Goal: Transaction & Acquisition: Purchase product/service

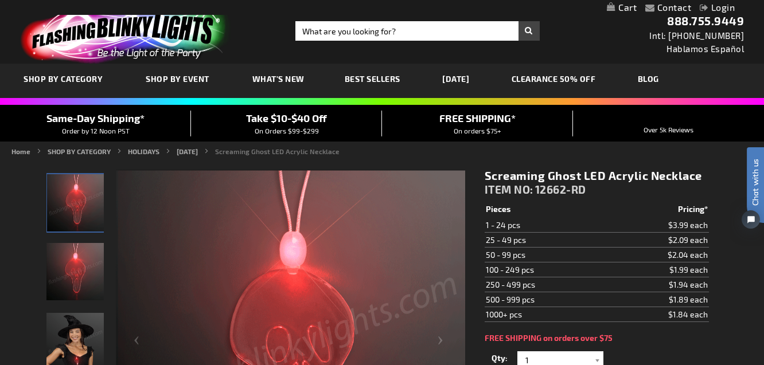
click at [462, 76] on link "[DATE]" at bounding box center [456, 79] width 44 height 38
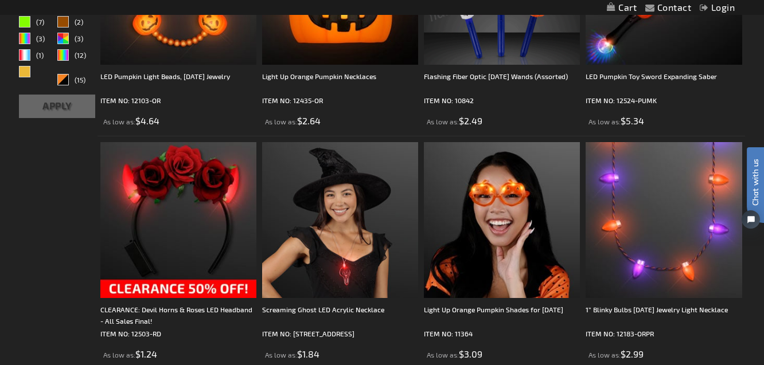
scroll to position [432, 0]
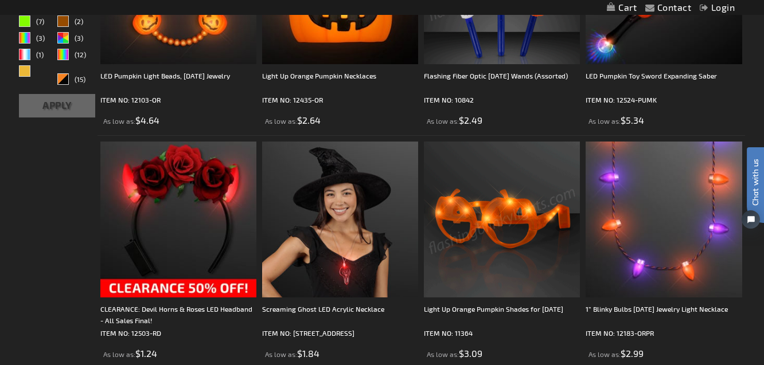
click at [470, 240] on img at bounding box center [502, 220] width 156 height 156
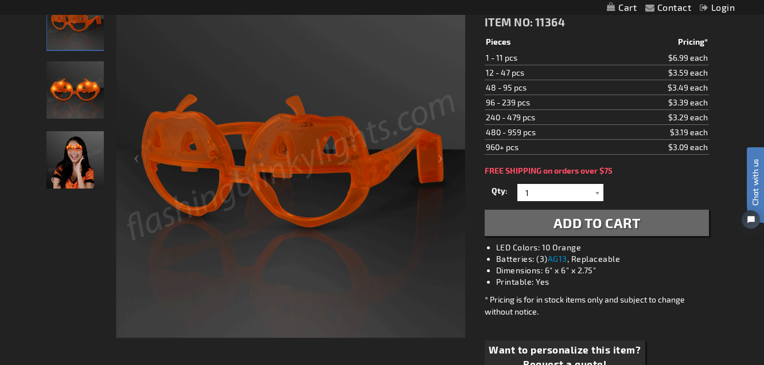
scroll to position [186, 0]
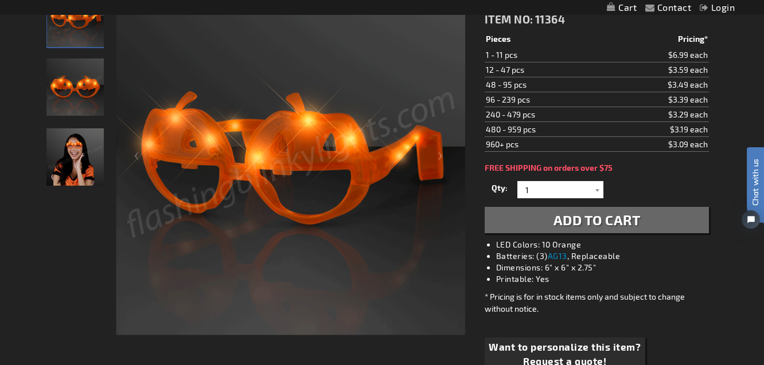
click at [563, 219] on span "Add to Cart" at bounding box center [597, 220] width 87 height 17
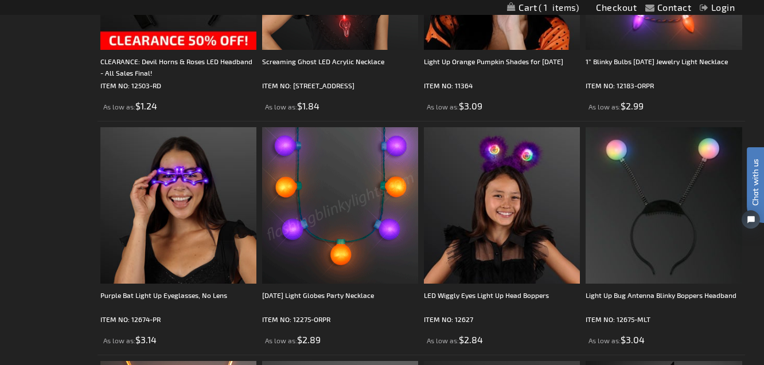
scroll to position [680, 0]
click at [464, 235] on img at bounding box center [502, 205] width 156 height 156
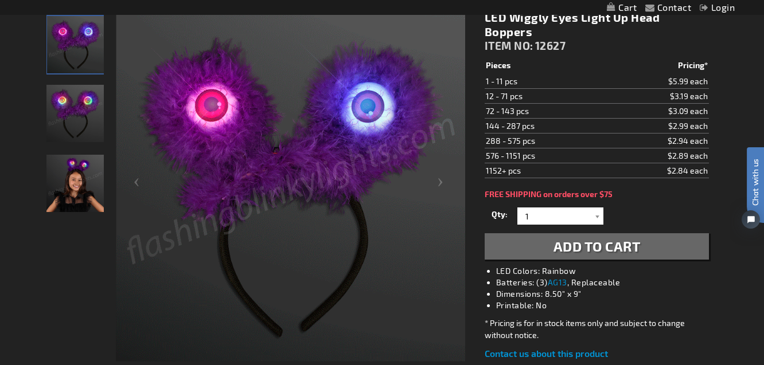
scroll to position [162, 0]
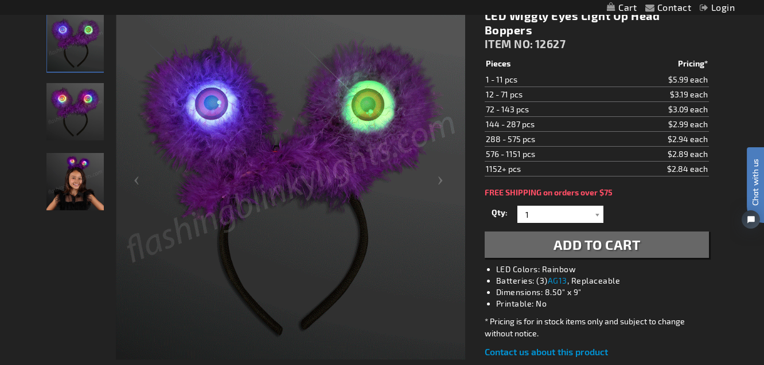
click at [561, 236] on span "Add to Cart" at bounding box center [597, 244] width 87 height 17
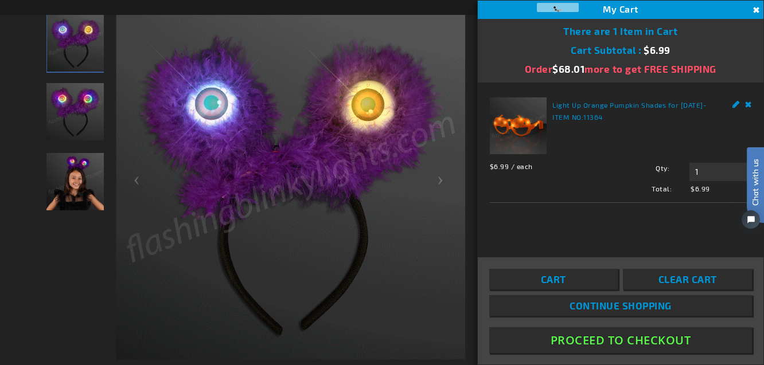
scroll to position [188, 0]
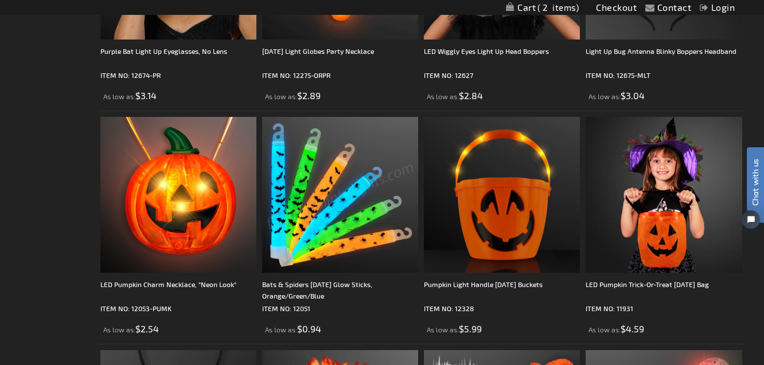
scroll to position [927, 0]
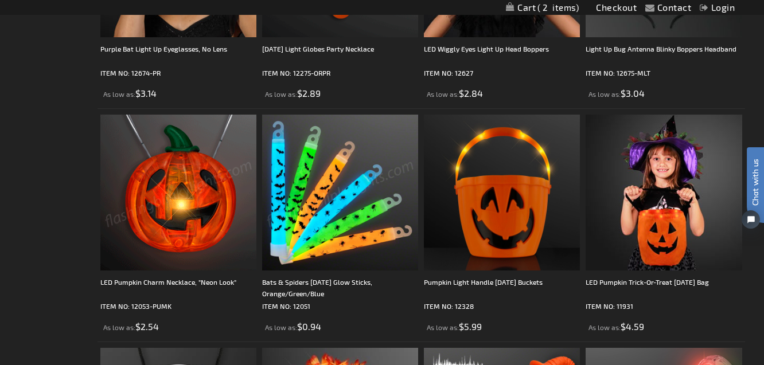
click at [170, 201] on img at bounding box center [178, 193] width 156 height 156
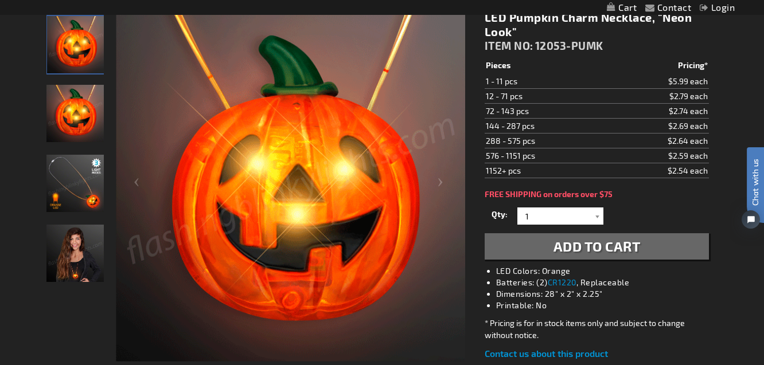
scroll to position [164, 0]
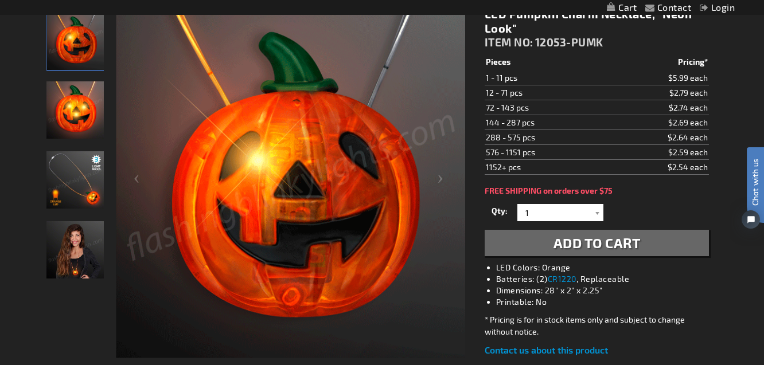
click at [562, 239] on span "Add to Cart" at bounding box center [597, 243] width 87 height 17
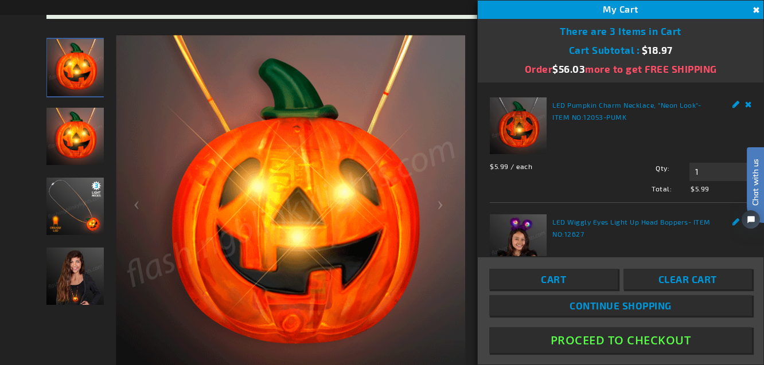
scroll to position [189, 0]
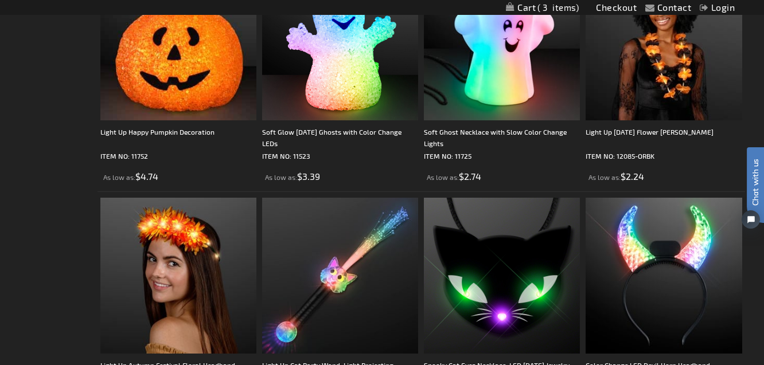
scroll to position [2250, 0]
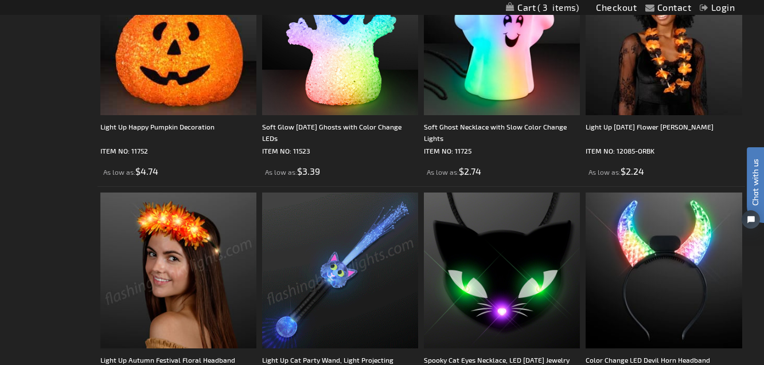
click at [213, 240] on img at bounding box center [178, 271] width 156 height 156
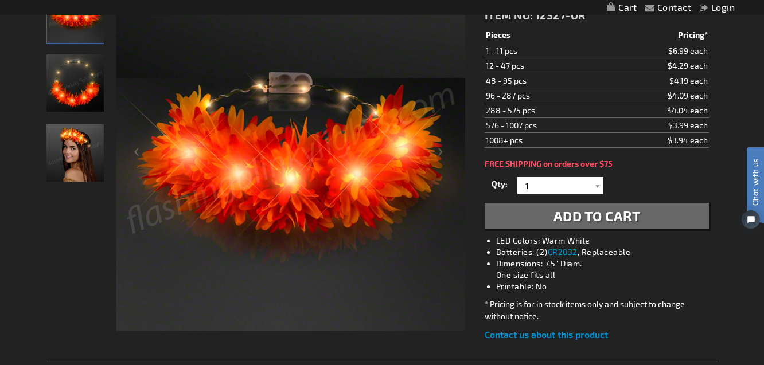
scroll to position [193, 0]
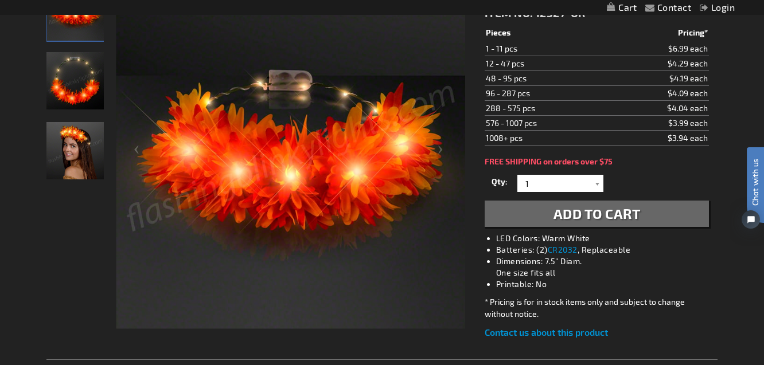
click at [534, 213] on button "Add to Cart" at bounding box center [597, 214] width 224 height 26
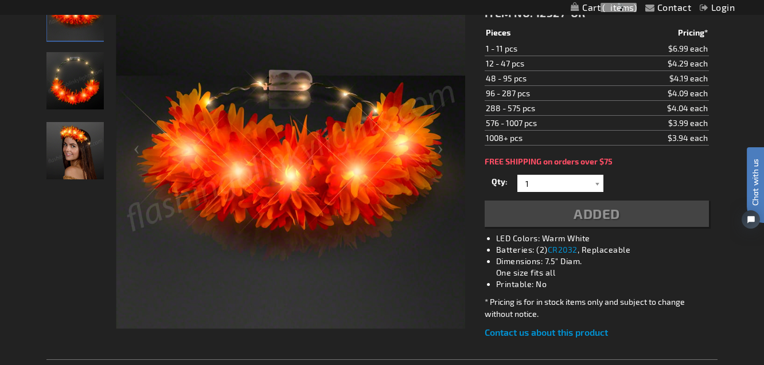
scroll to position [219, 0]
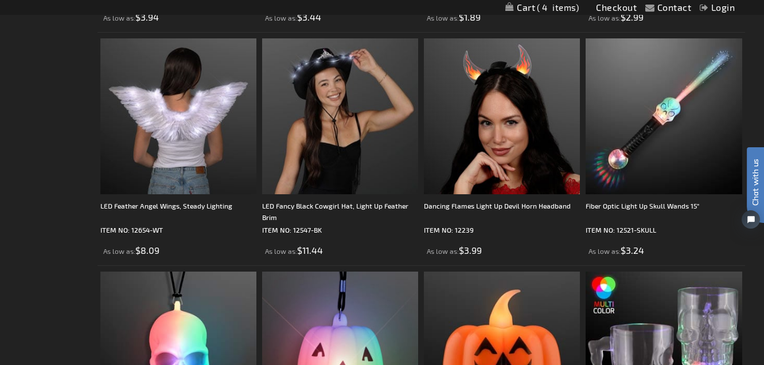
scroll to position [2640, 0]
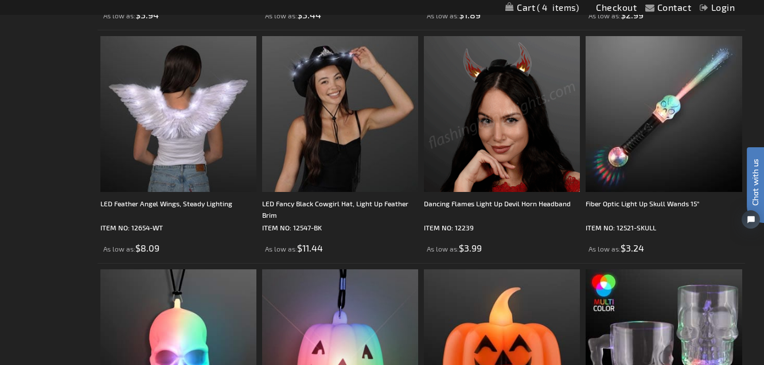
click at [505, 157] on img at bounding box center [502, 114] width 156 height 156
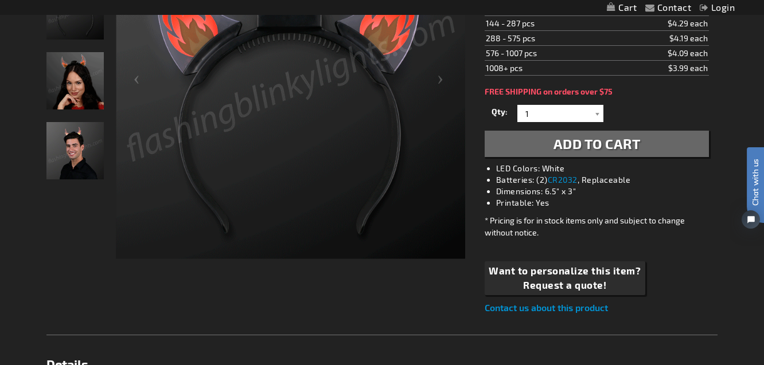
click at [578, 147] on span "Add to Cart" at bounding box center [597, 143] width 87 height 17
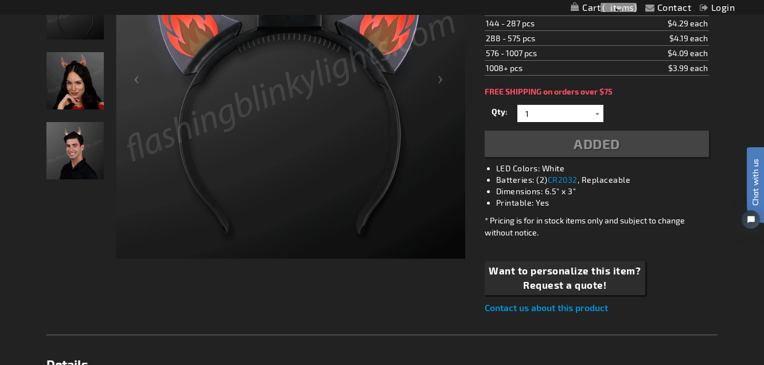
scroll to position [289, 0]
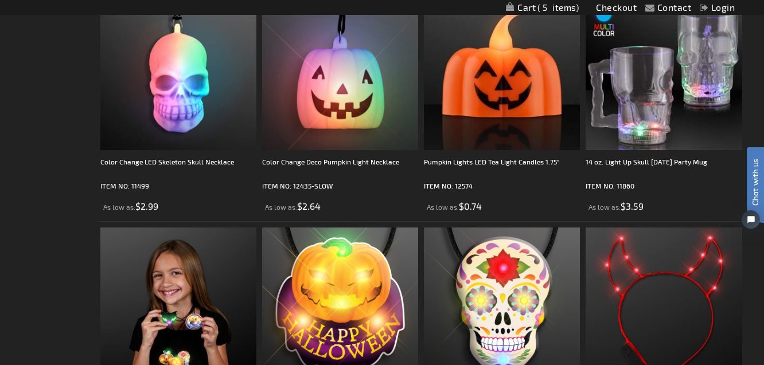
scroll to position [2913, 0]
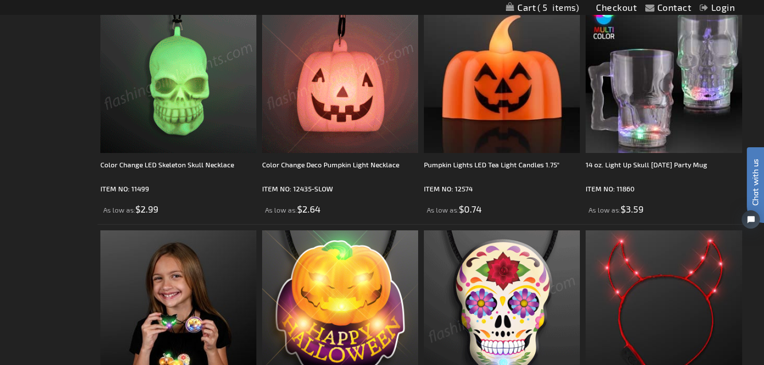
click at [523, 316] on img at bounding box center [502, 309] width 156 height 156
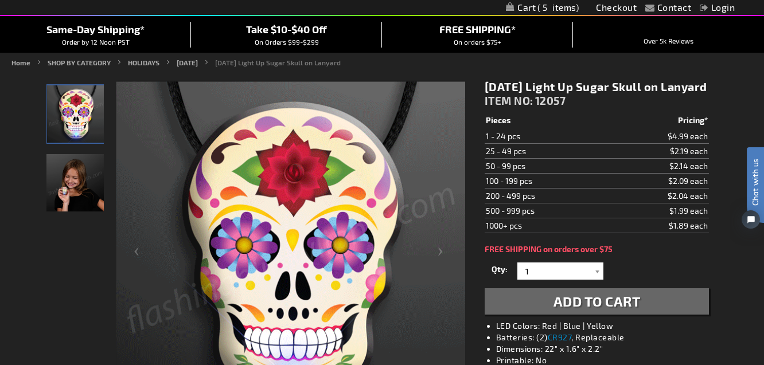
click at [604, 310] on span "Add to Cart" at bounding box center [597, 301] width 87 height 17
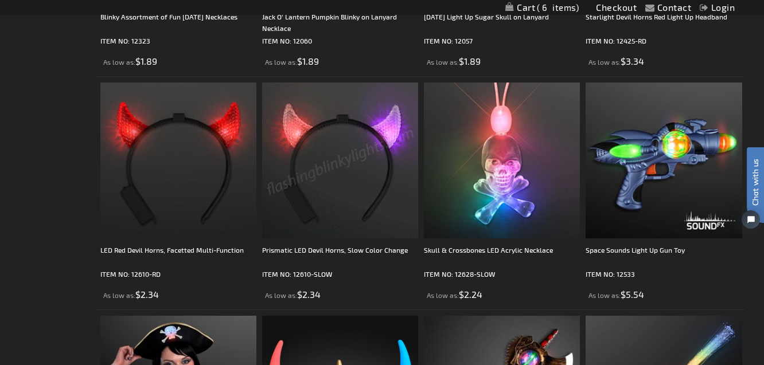
scroll to position [3296, 0]
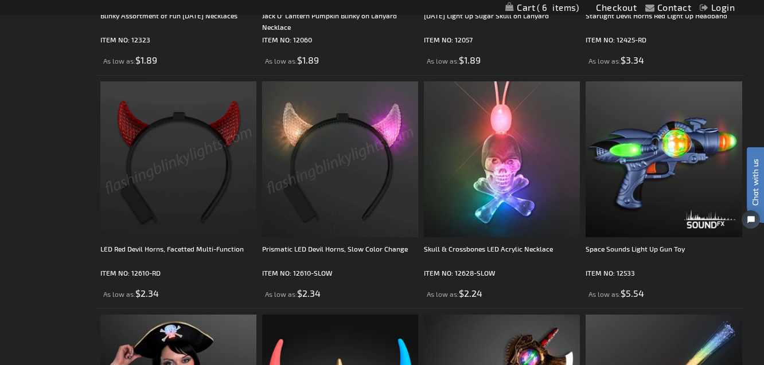
click at [189, 184] on img at bounding box center [178, 159] width 156 height 156
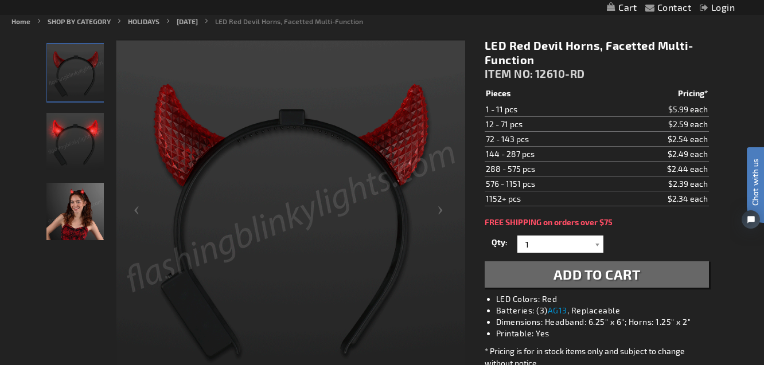
click at [561, 270] on span "Add to Cart" at bounding box center [597, 274] width 87 height 17
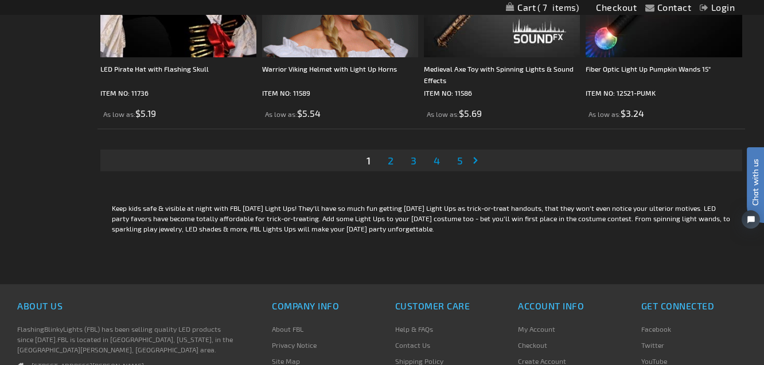
scroll to position [3717, 0]
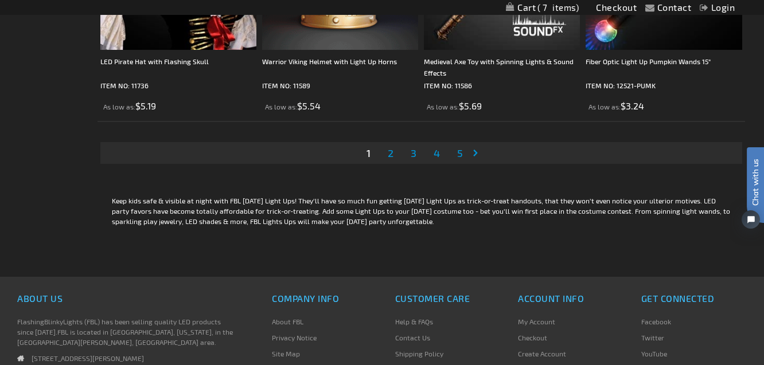
click at [390, 153] on span "2" at bounding box center [391, 153] width 6 height 13
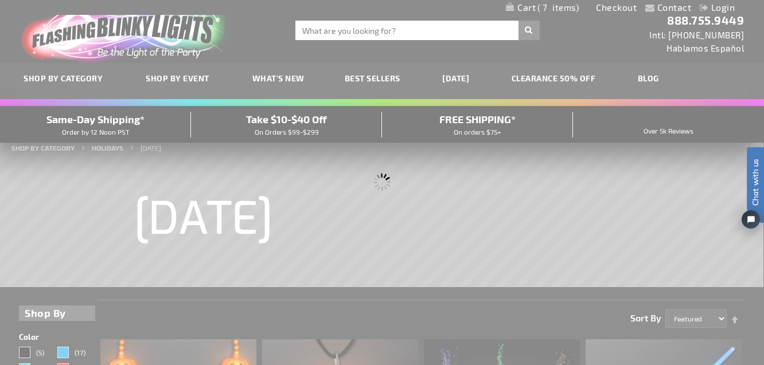
scroll to position [0, 0]
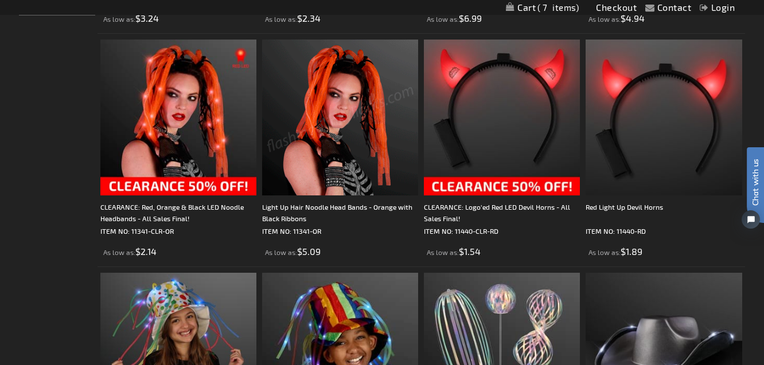
scroll to position [533, 0]
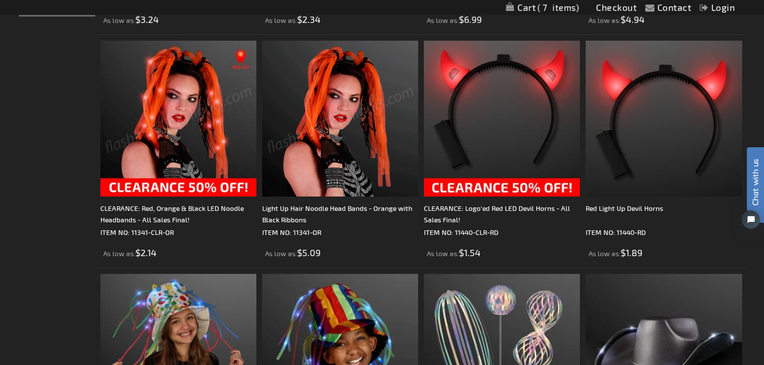
click at [174, 111] on img at bounding box center [178, 119] width 156 height 156
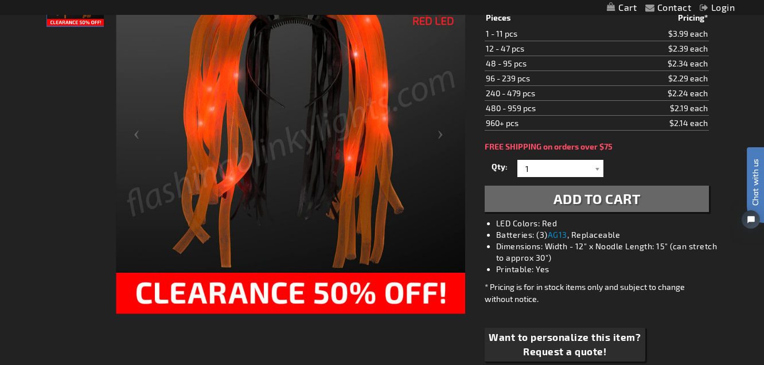
click at [561, 197] on span "Add to Cart" at bounding box center [597, 198] width 87 height 17
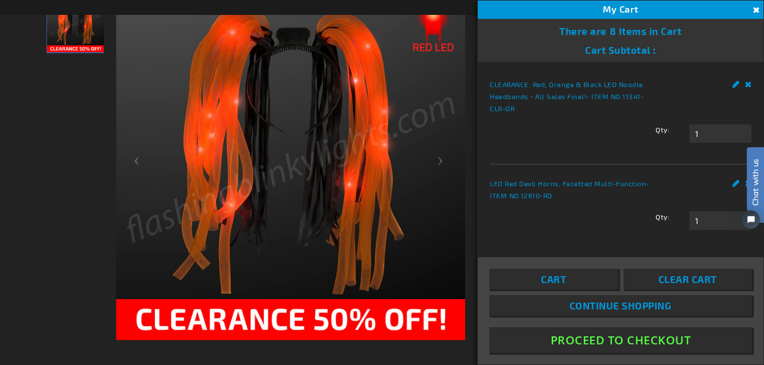
scroll to position [234, 0]
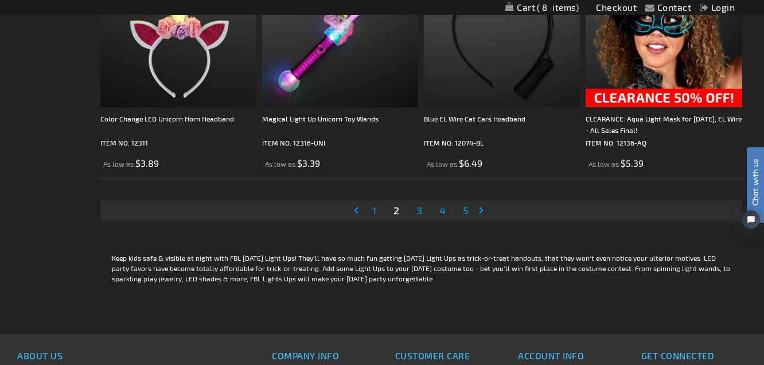
scroll to position [3643, 0]
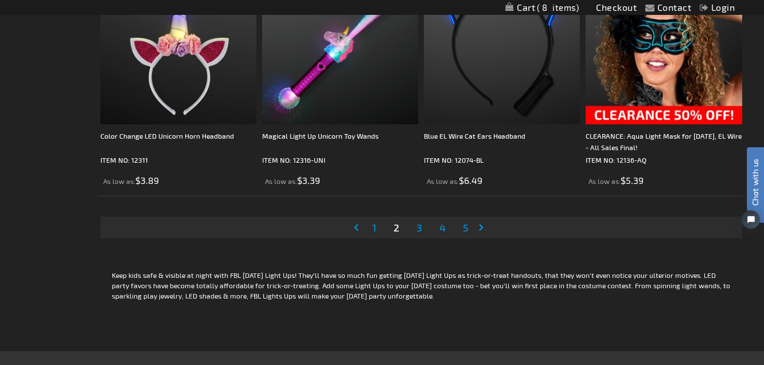
click at [419, 228] on span "3" at bounding box center [420, 227] width 6 height 13
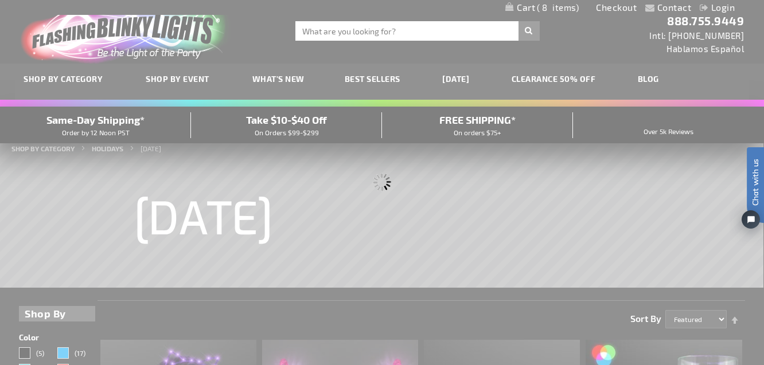
scroll to position [0, 0]
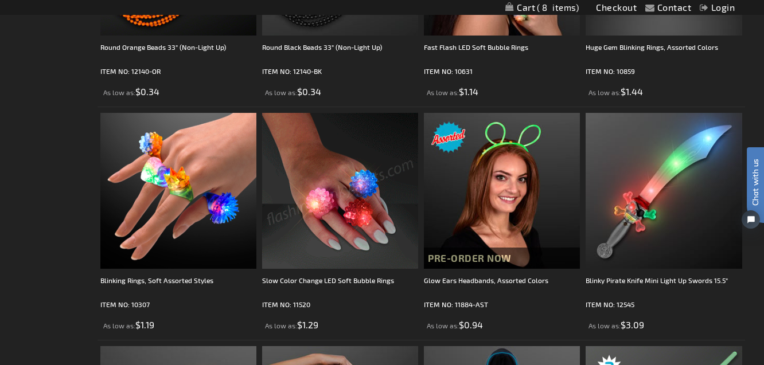
scroll to position [2787, 0]
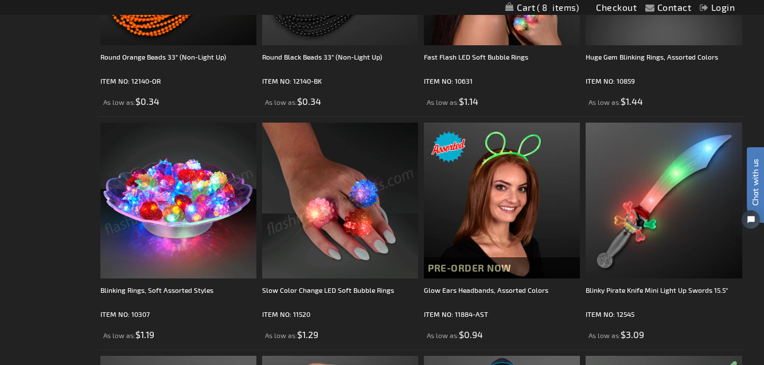
click at [163, 237] on img at bounding box center [178, 201] width 156 height 156
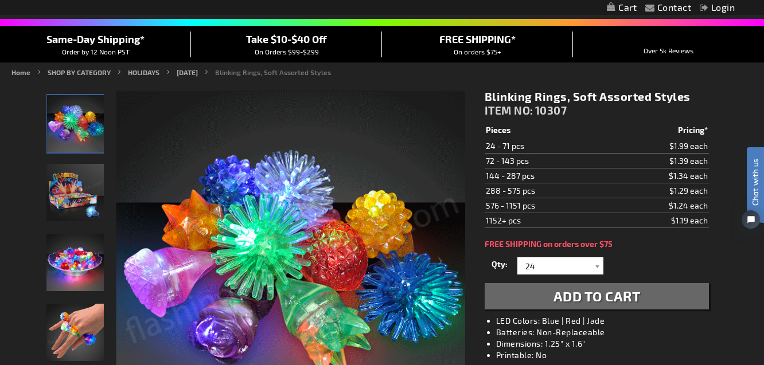
scroll to position [87, 0]
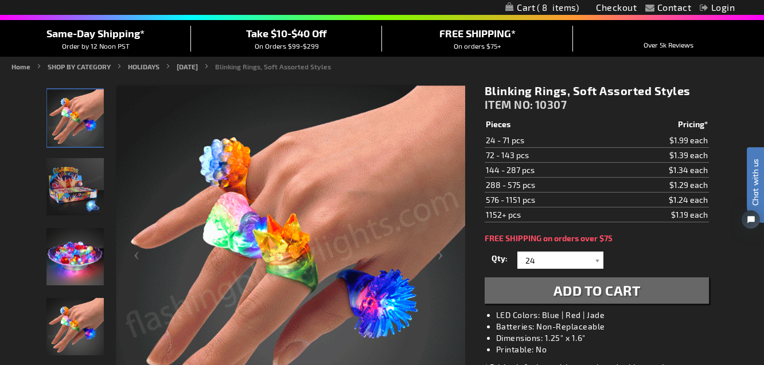
click at [548, 289] on button "Add to Cart" at bounding box center [597, 291] width 224 height 26
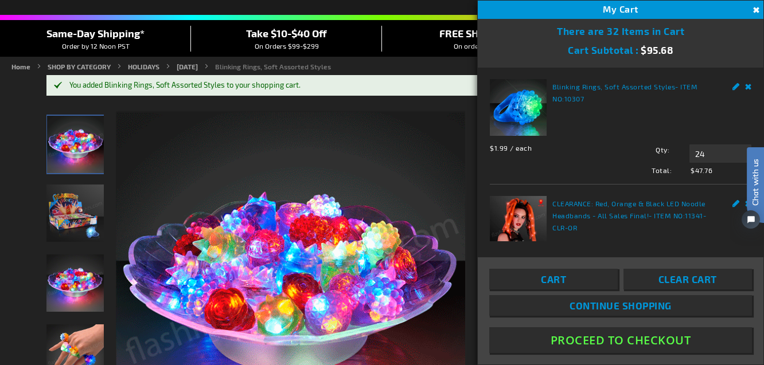
scroll to position [0, 0]
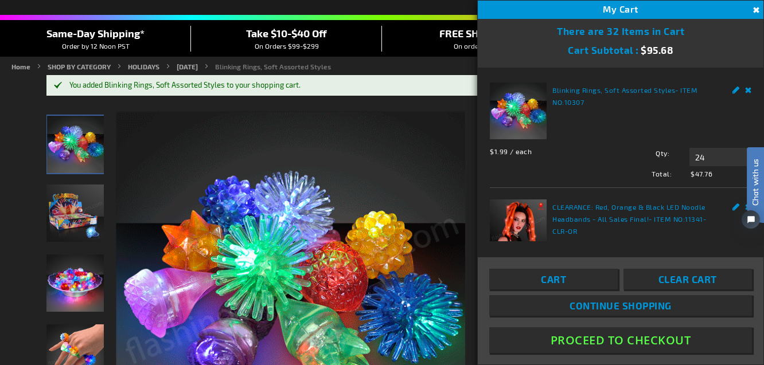
click at [687, 85] on strong "Blinking Rings, Soft Assorted Styles - ITEM NO: 10307" at bounding box center [637, 96] width 168 height 24
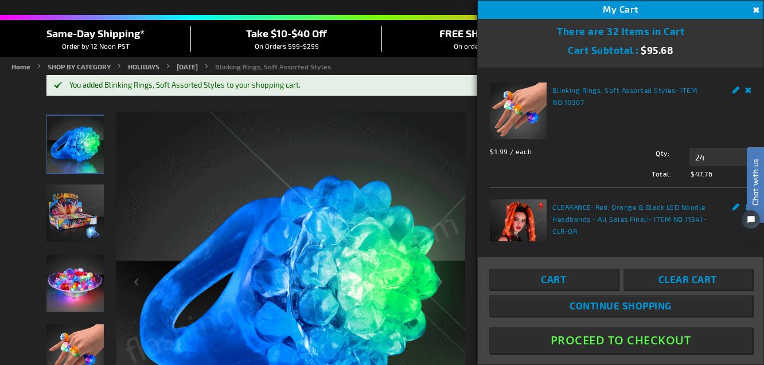
click at [645, 88] on link "Blinking Rings, Soft Assorted Styles" at bounding box center [614, 90] width 123 height 8
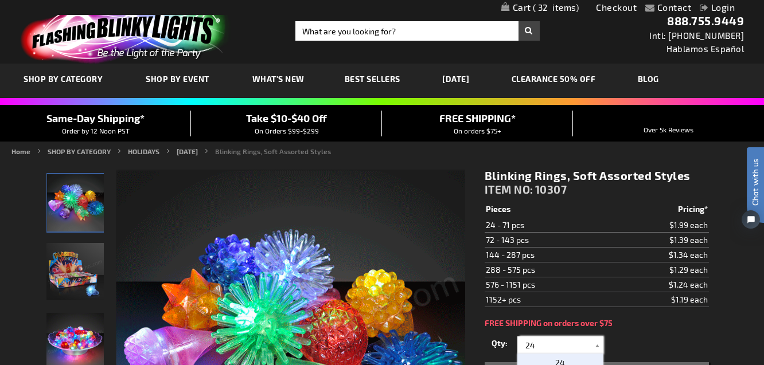
click at [542, 346] on input "24" at bounding box center [561, 345] width 83 height 17
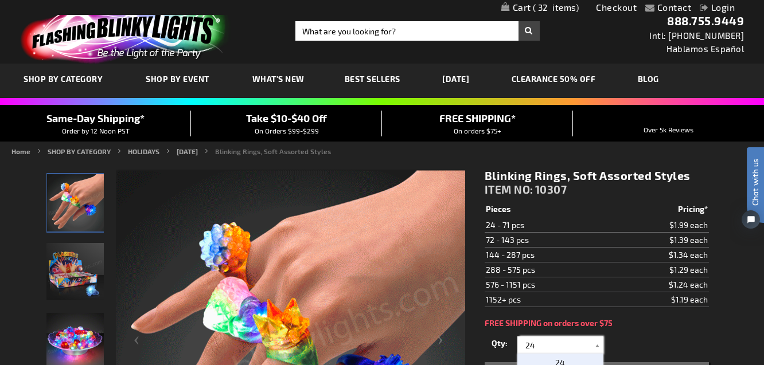
type input "2"
click at [545, 3] on span "32" at bounding box center [556, 7] width 46 height 10
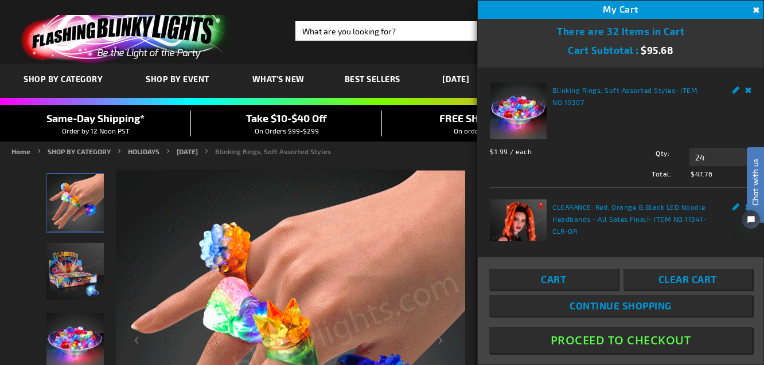
click at [677, 87] on span "- ITEM NO: 10307" at bounding box center [625, 96] width 145 height 20
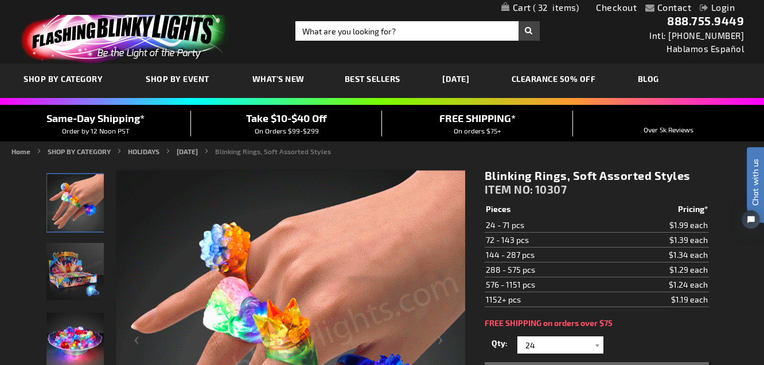
click at [617, 5] on link "Checkout" at bounding box center [616, 7] width 41 height 11
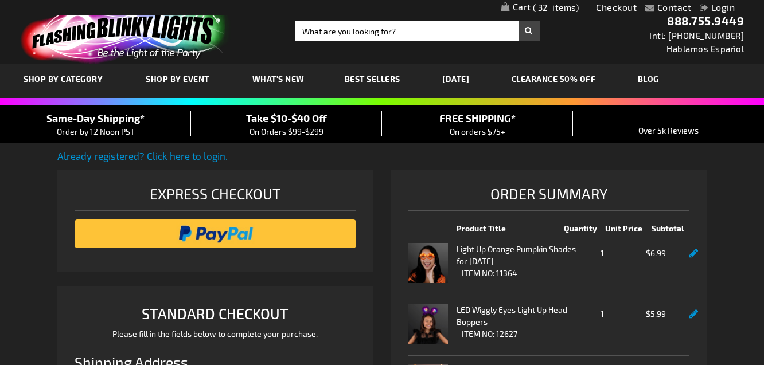
select select "US"
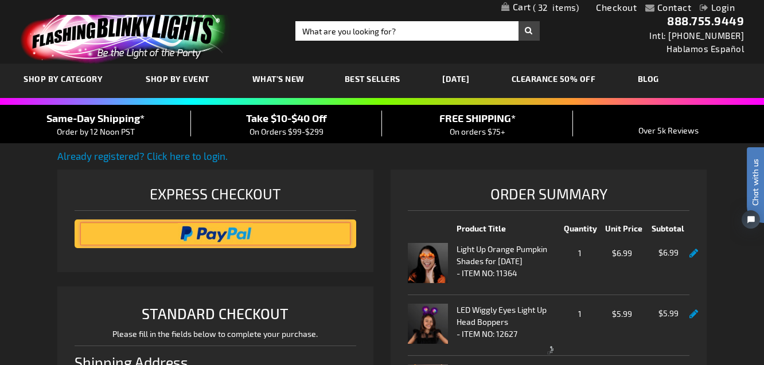
click at [289, 231] on input "image" at bounding box center [215, 234] width 270 height 23
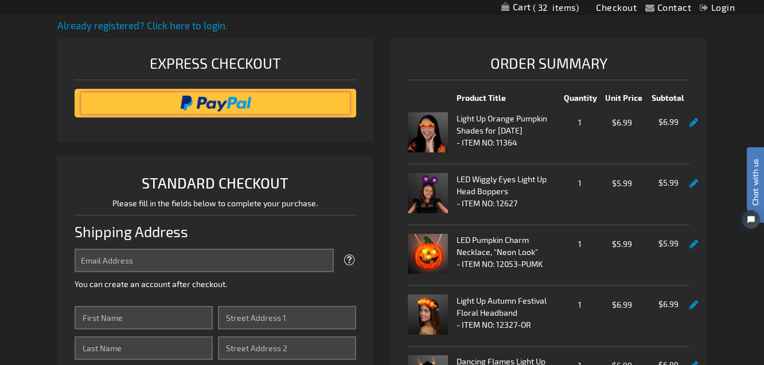
scroll to position [133, 0]
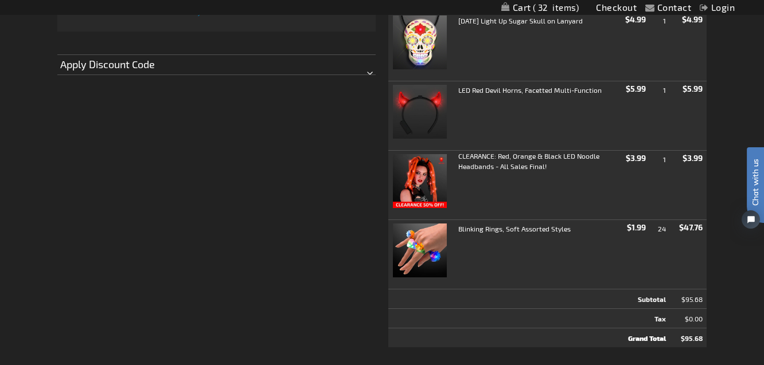
scroll to position [600, 0]
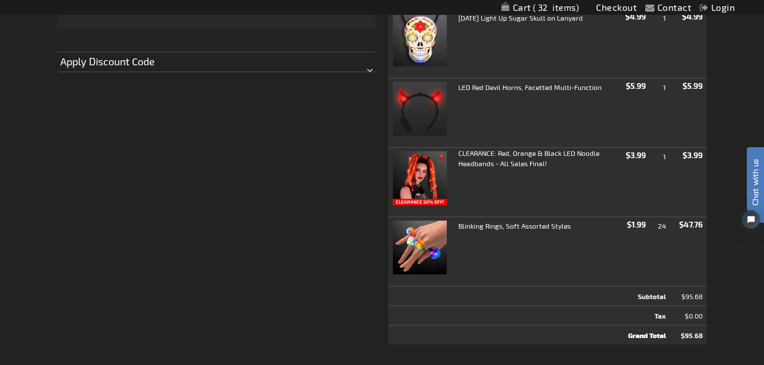
click at [579, 240] on td "Blinking Rings, Soft Assorted Styles" at bounding box center [504, 249] width 232 height 64
click at [466, 225] on strong "Blinking Rings, Soft Assorted Styles" at bounding box center [514, 226] width 112 height 10
click at [431, 240] on img at bounding box center [420, 248] width 54 height 54
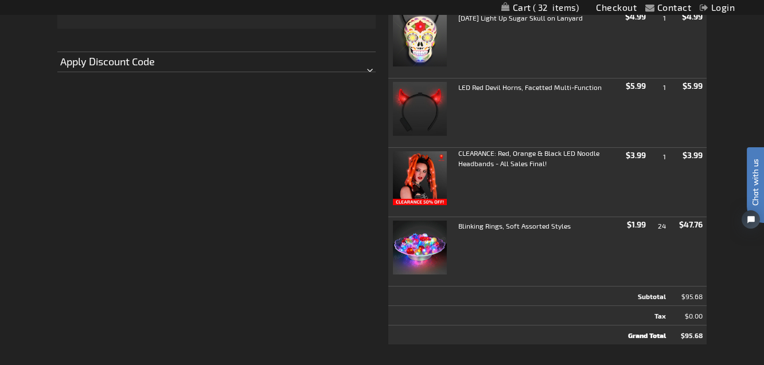
click at [489, 251] on td "Blinking Rings, Soft Assorted Styles" at bounding box center [504, 249] width 232 height 64
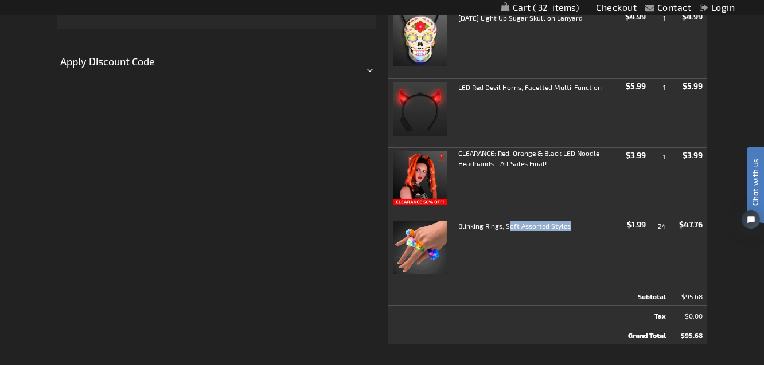
click at [489, 251] on td "Blinking Rings, Soft Assorted Styles" at bounding box center [504, 249] width 232 height 64
click at [642, 224] on span "$1.99" at bounding box center [636, 225] width 19 height 10
click at [591, 247] on td "Blinking Rings, Soft Assorted Styles" at bounding box center [504, 249] width 232 height 64
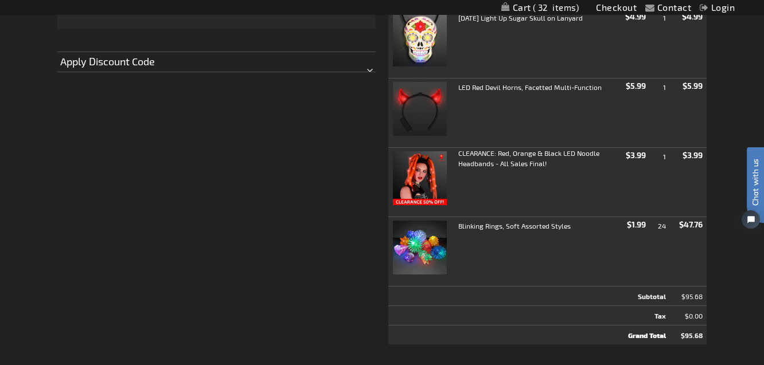
click at [591, 247] on td "Blinking Rings, Soft Assorted Styles" at bounding box center [504, 249] width 232 height 64
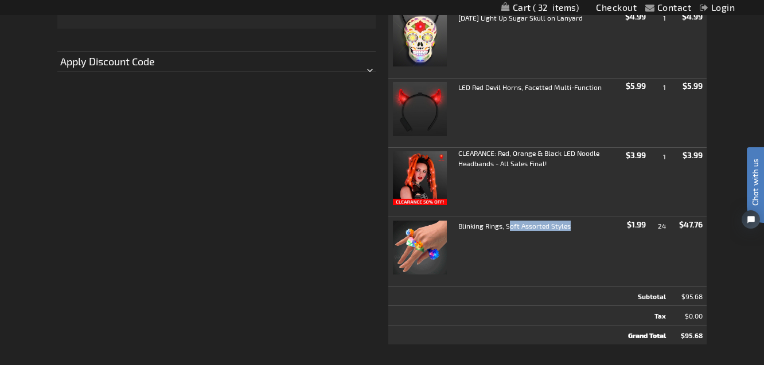
click at [585, 248] on td "Blinking Rings, Soft Assorted Styles" at bounding box center [504, 249] width 232 height 64
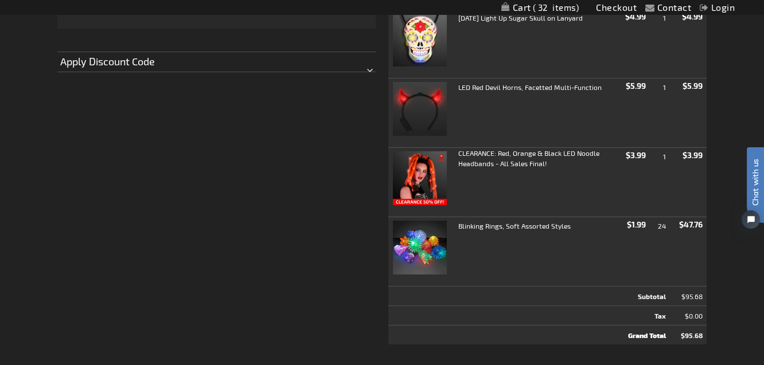
click at [563, 228] on strong "Blinking Rings, Soft Assorted Styles" at bounding box center [514, 226] width 112 height 10
click at [578, 225] on div "Blinking Rings, Soft Assorted Styles" at bounding box center [537, 227] width 158 height 13
click at [578, 250] on td "Blinking Rings, Soft Assorted Styles" at bounding box center [504, 249] width 232 height 64
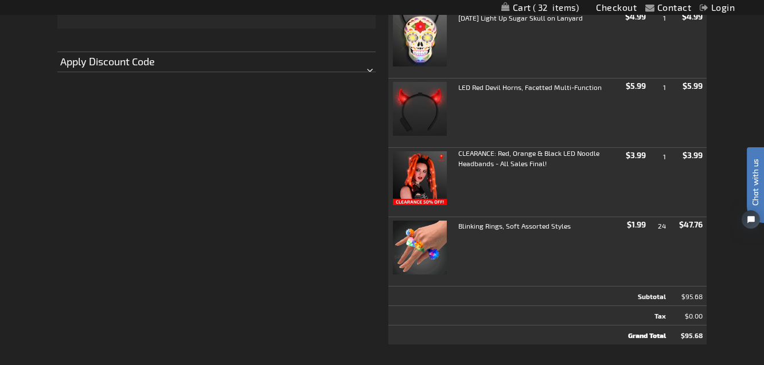
click at [512, 242] on td "Blinking Rings, Soft Assorted Styles" at bounding box center [504, 249] width 232 height 64
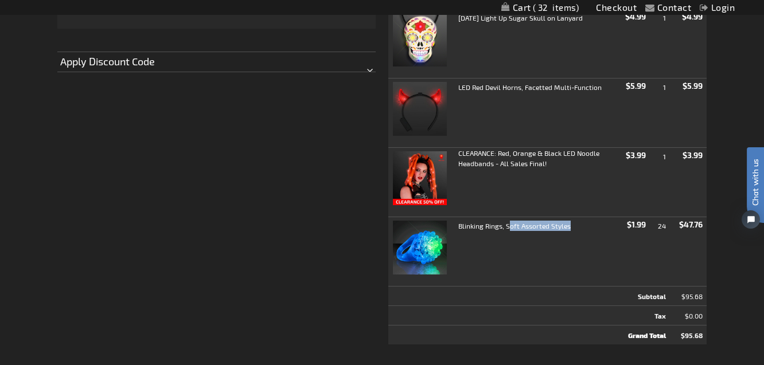
click at [512, 242] on td "Blinking Rings, Soft Assorted Styles" at bounding box center [504, 249] width 232 height 64
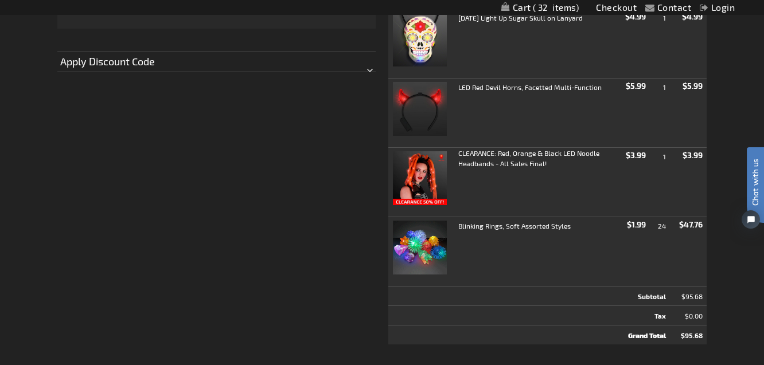
click at [495, 248] on td "Blinking Rings, Soft Assorted Styles" at bounding box center [504, 249] width 232 height 64
click at [439, 247] on img at bounding box center [420, 248] width 54 height 54
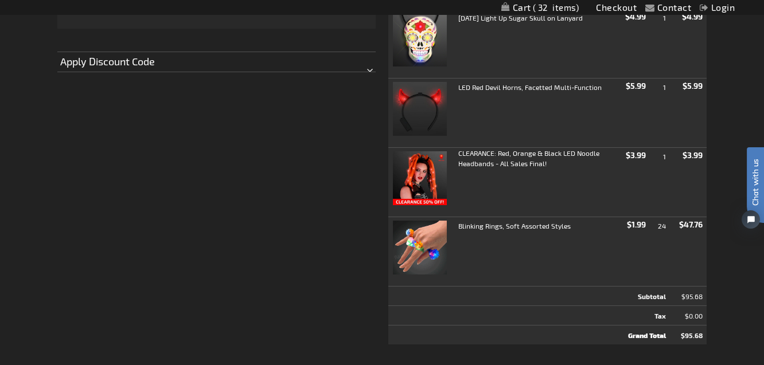
click at [493, 245] on td "Blinking Rings, Soft Assorted Styles" at bounding box center [504, 249] width 232 height 64
click at [567, 247] on td "Blinking Rings, Soft Assorted Styles" at bounding box center [504, 249] width 232 height 64
click at [592, 236] on td "Blinking Rings, Soft Assorted Styles" at bounding box center [504, 249] width 232 height 64
click at [579, 248] on td "Blinking Rings, Soft Assorted Styles" at bounding box center [504, 249] width 232 height 64
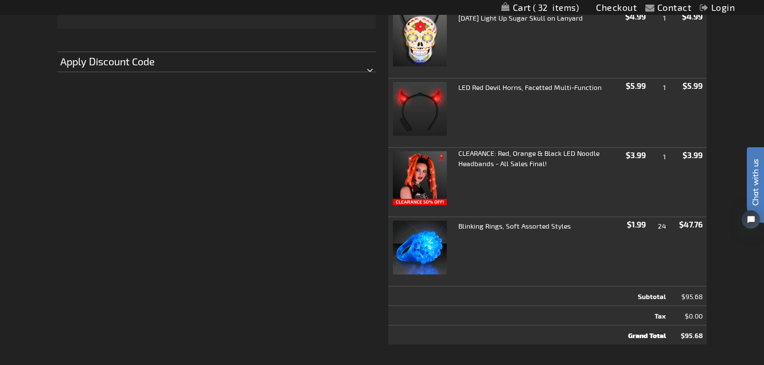
click at [504, 248] on td "Blinking Rings, Soft Assorted Styles" at bounding box center [504, 249] width 232 height 64
click at [579, 227] on div "Blinking Rings, Soft Assorted Styles" at bounding box center [537, 227] width 158 height 13
click at [544, 247] on td "Blinking Rings, Soft Assorted Styles" at bounding box center [504, 249] width 232 height 64
click at [505, 254] on td "Blinking Rings, Soft Assorted Styles" at bounding box center [504, 249] width 232 height 64
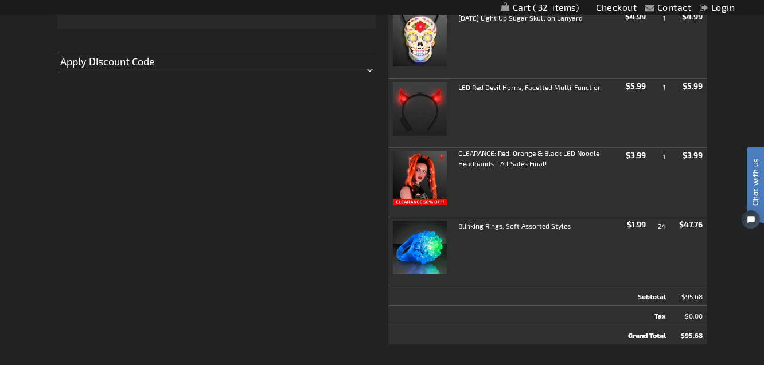
click at [505, 254] on td "Blinking Rings, Soft Assorted Styles" at bounding box center [504, 249] width 232 height 64
click at [528, 251] on td "Blinking Rings, Soft Assorted Styles" at bounding box center [504, 249] width 232 height 64
click at [593, 246] on td "Blinking Rings, Soft Assorted Styles" at bounding box center [504, 249] width 232 height 64
click at [590, 221] on div "Blinking Rings, Soft Assorted Styles" at bounding box center [537, 227] width 158 height 13
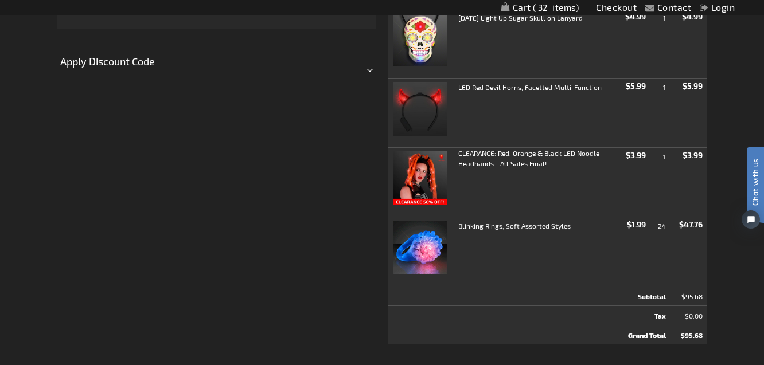
click at [527, 221] on strong "Blinking Rings, Soft Assorted Styles" at bounding box center [514, 226] width 112 height 10
click at [489, 227] on strong "Blinking Rings, Soft Assorted Styles" at bounding box center [514, 226] width 112 height 10
click at [584, 232] on div "Blinking Rings, Soft Assorted Styles" at bounding box center [537, 227] width 158 height 13
click at [667, 223] on td "24" at bounding box center [660, 251] width 20 height 69
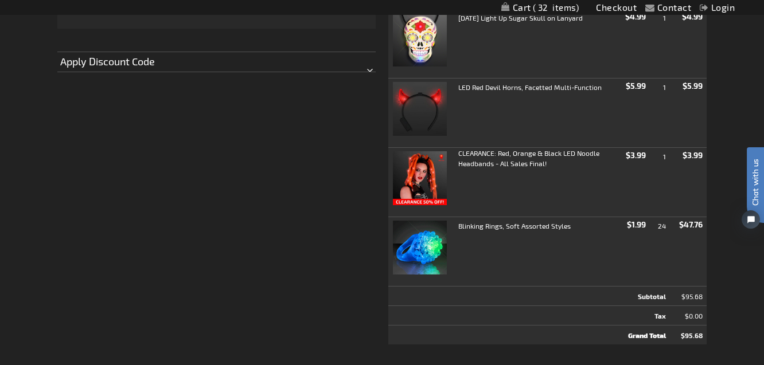
click at [694, 225] on span "$47.76" at bounding box center [691, 225] width 24 height 10
click at [647, 225] on td "$1.99" at bounding box center [635, 251] width 29 height 69
click at [694, 223] on span "$47.76" at bounding box center [691, 225] width 24 height 10
click at [664, 224] on span "24" at bounding box center [662, 226] width 8 height 8
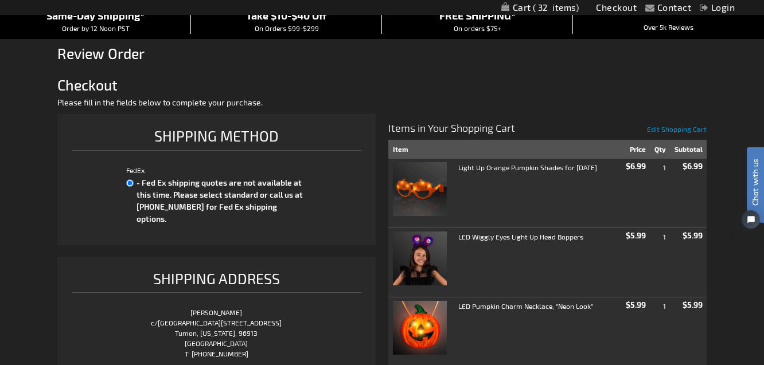
scroll to position [0, 0]
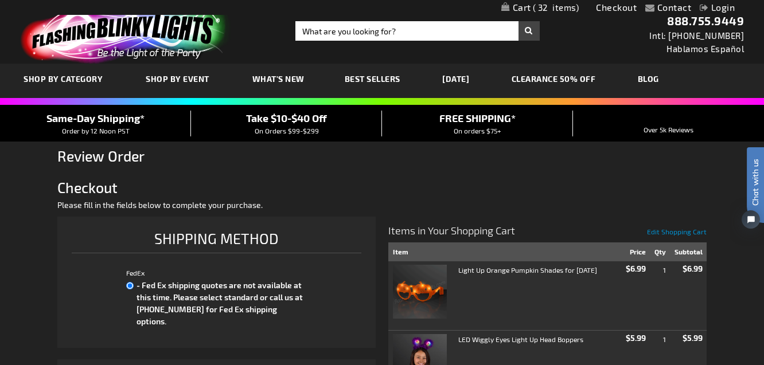
click at [83, 155] on span "Review Order" at bounding box center [100, 155] width 87 height 17
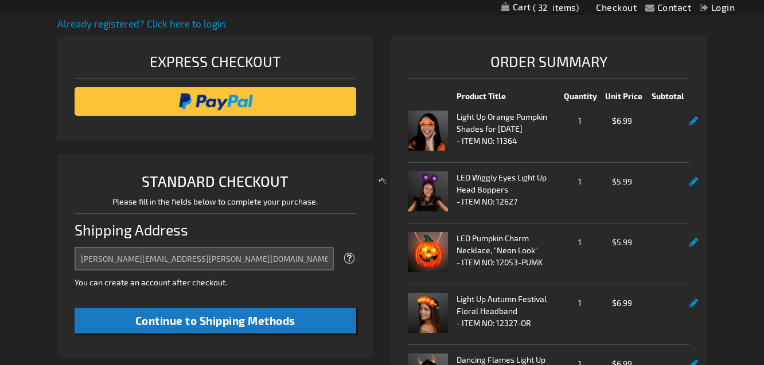
select select "US"
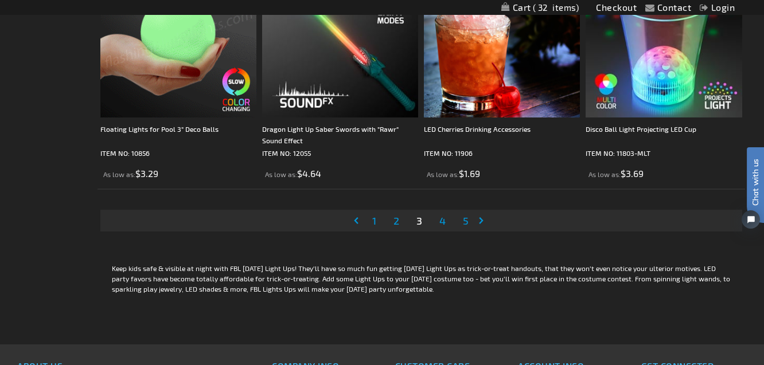
scroll to position [3650, 0]
click at [441, 223] on span "4" at bounding box center [442, 220] width 6 height 13
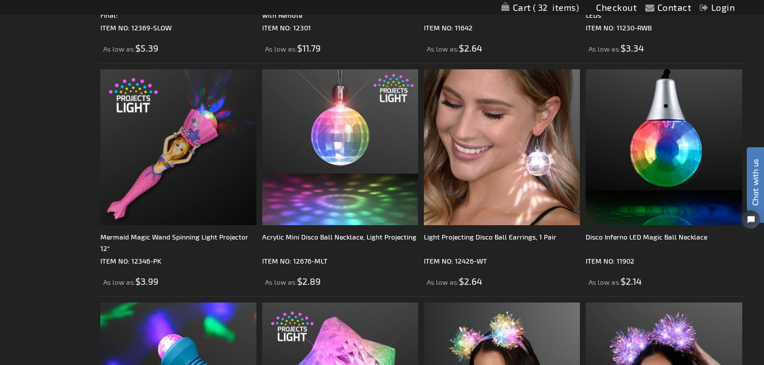
scroll to position [974, 0]
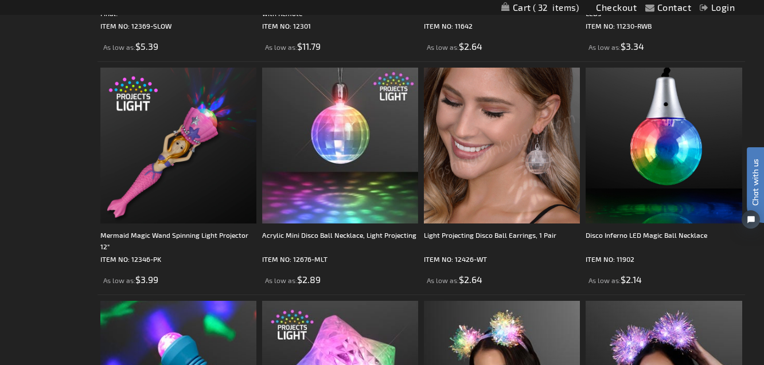
click at [490, 196] on img at bounding box center [502, 146] width 156 height 156
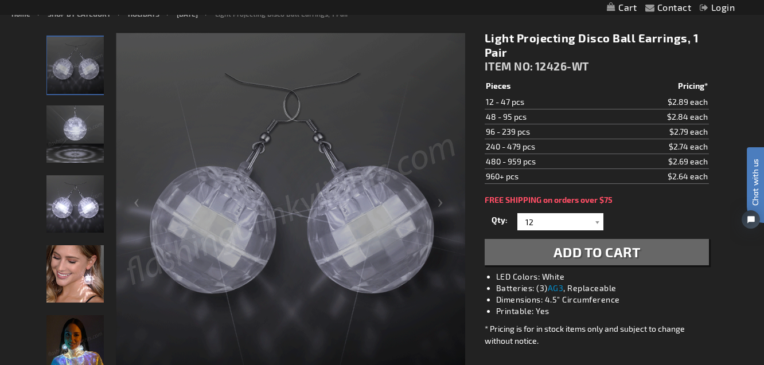
scroll to position [140, 0]
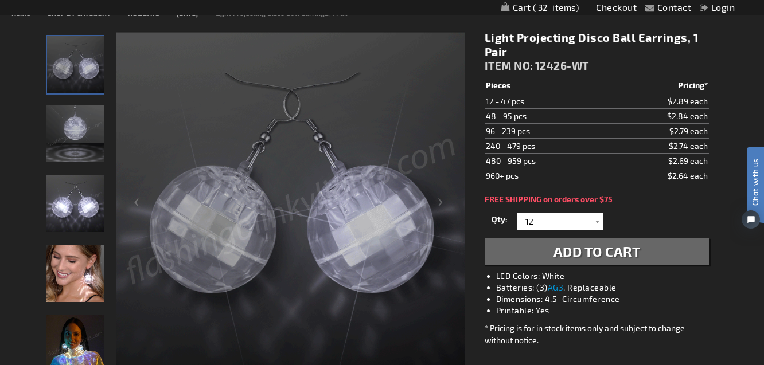
click at [573, 252] on span "Add to Cart" at bounding box center [597, 251] width 87 height 17
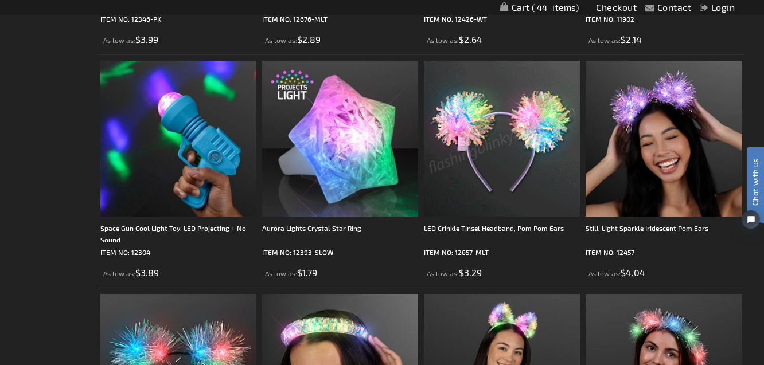
click at [492, 154] on img at bounding box center [502, 139] width 156 height 156
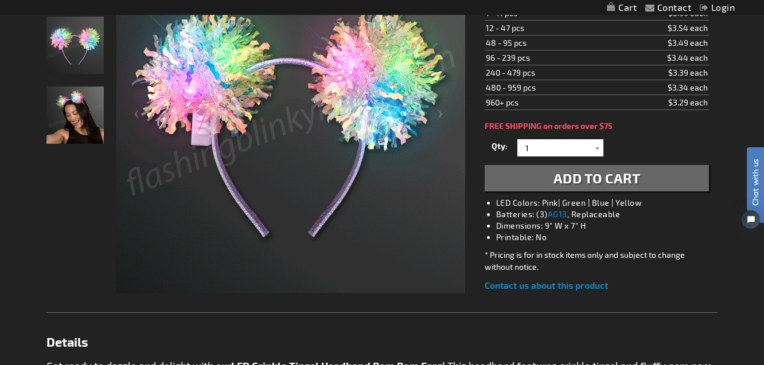
click at [593, 183] on span "Add to Cart" at bounding box center [597, 178] width 87 height 17
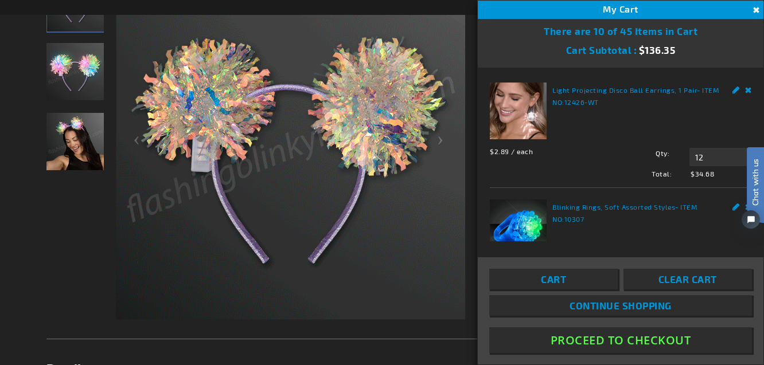
scroll to position [254, 0]
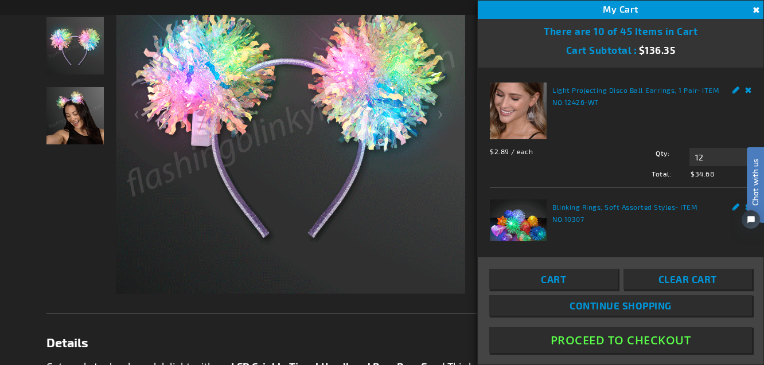
click at [608, 337] on button "Proceed To Checkout" at bounding box center [620, 341] width 263 height 26
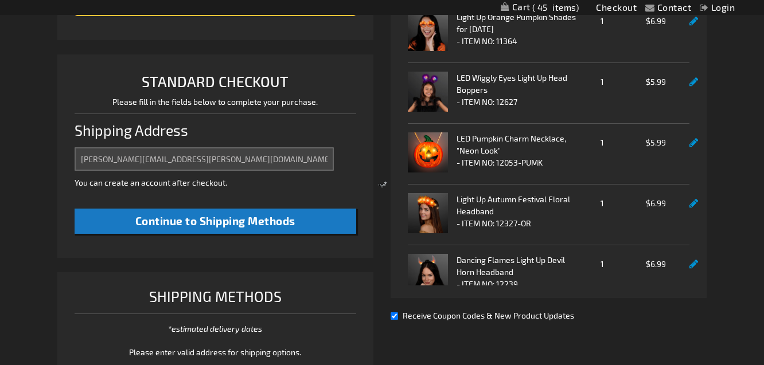
select select "US"
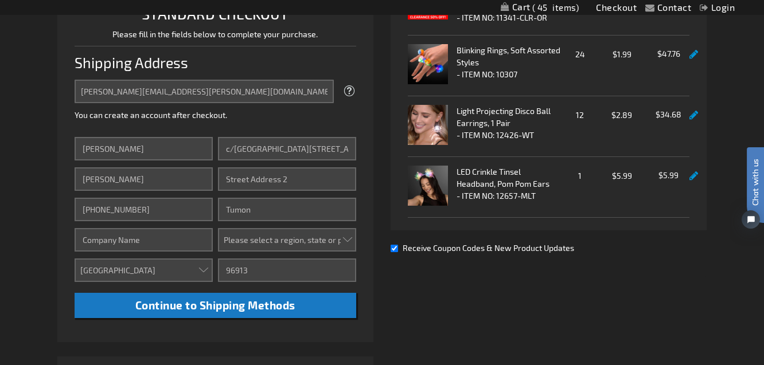
scroll to position [301, 0]
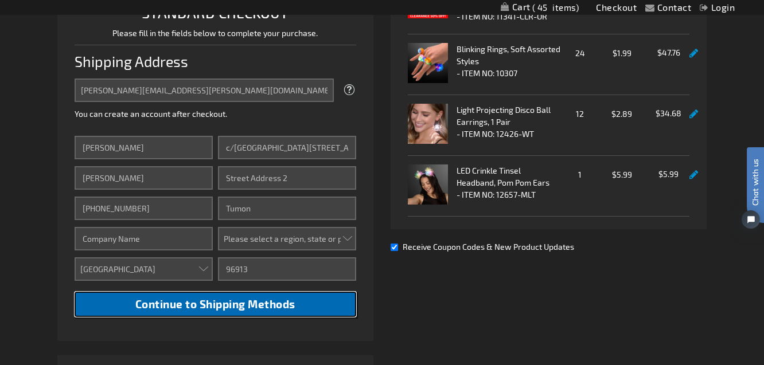
click at [229, 306] on span "Continue to Shipping Methods" at bounding box center [215, 304] width 160 height 13
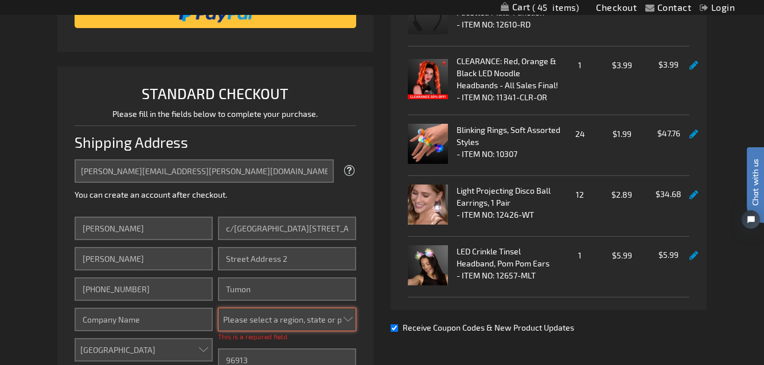
scroll to position [270, 0]
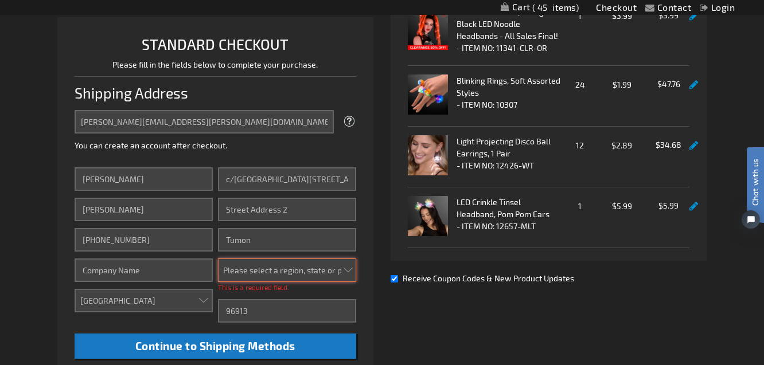
click at [239, 269] on select "Please select a region, state or province. Alabama Alaska Arizona Arkansas Cali…" at bounding box center [287, 271] width 138 height 24
click at [255, 273] on select "Please select a region, state or province. Alabama Alaska Arizona Arkansas Cali…" at bounding box center [287, 271] width 138 height 24
